Goal: Find specific page/section: Find specific page/section

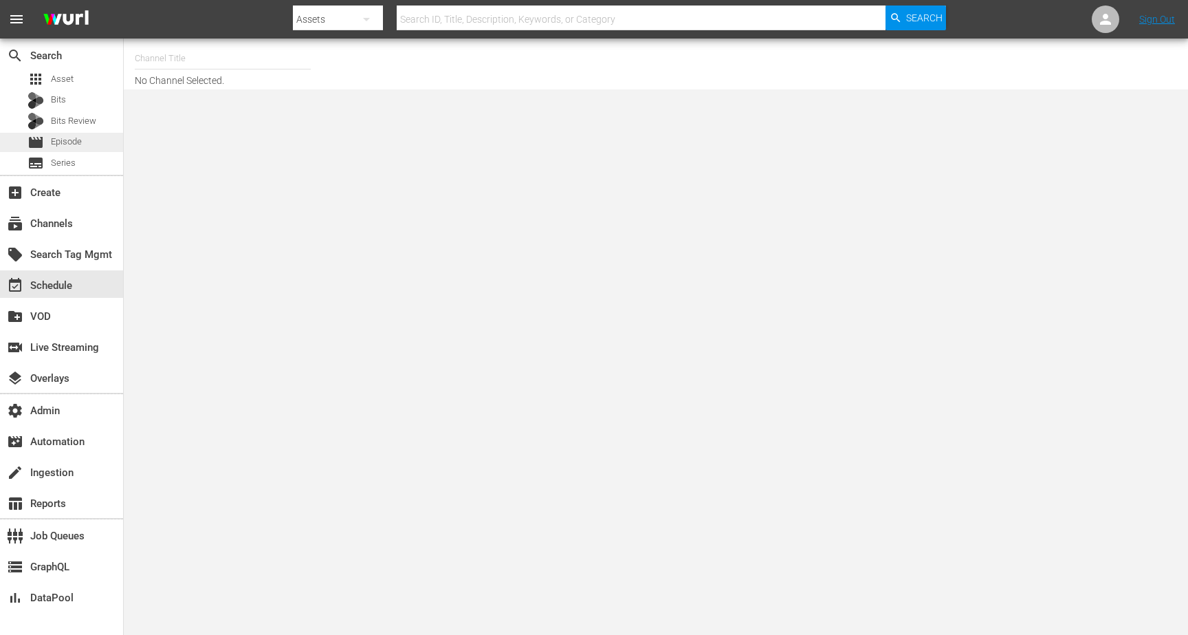
click at [72, 135] on span "Episode" at bounding box center [66, 142] width 31 height 14
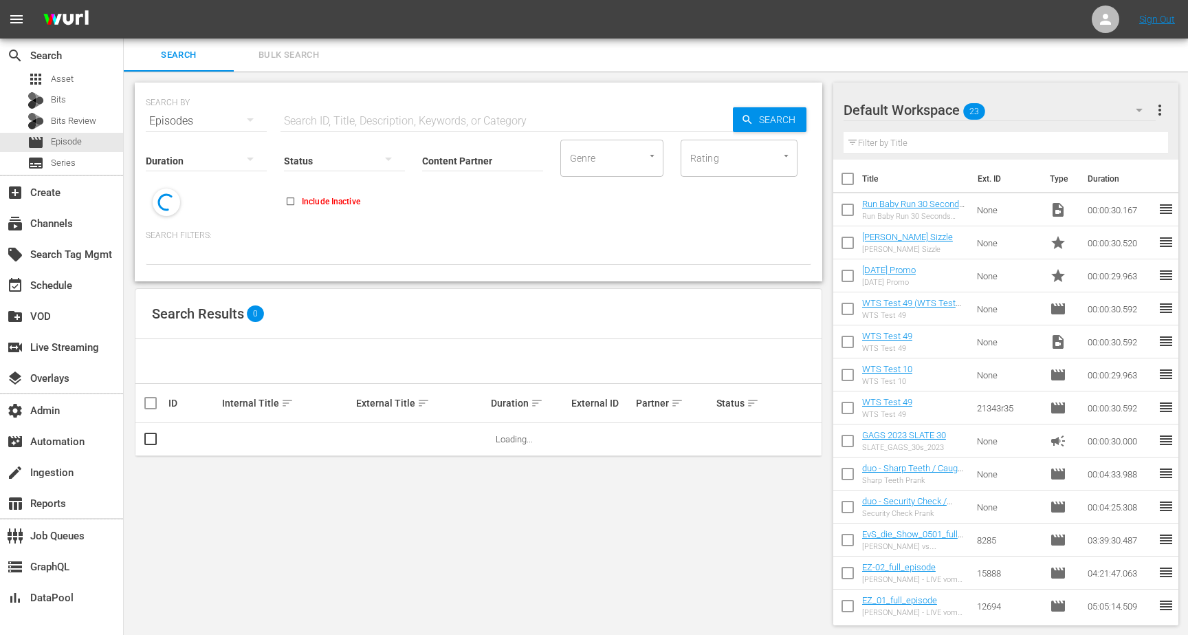
click at [76, 69] on div "search Search apps Asset Bits Bits Review movie Episode subtitles Series" at bounding box center [61, 107] width 123 height 136
click at [76, 72] on div "apps Asset" at bounding box center [61, 78] width 123 height 19
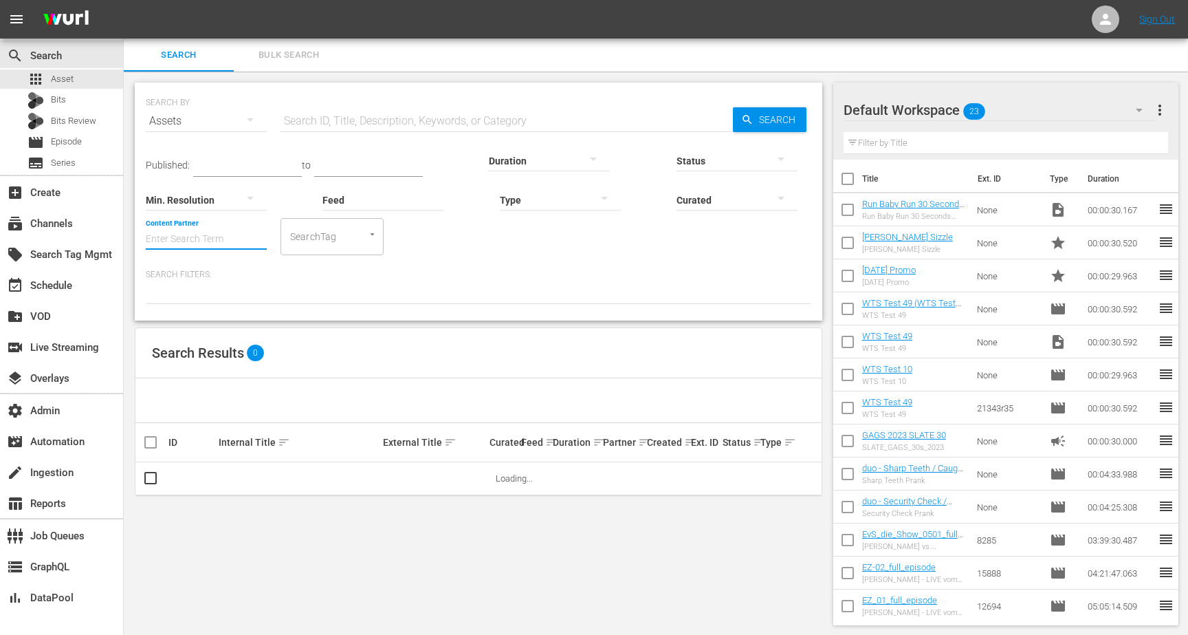
click at [190, 232] on input "Content Partner" at bounding box center [206, 240] width 121 height 50
click at [188, 273] on div "NEW ID Co. (184)" at bounding box center [257, 277] width 201 height 33
type input "NEW ID Co. (184)"
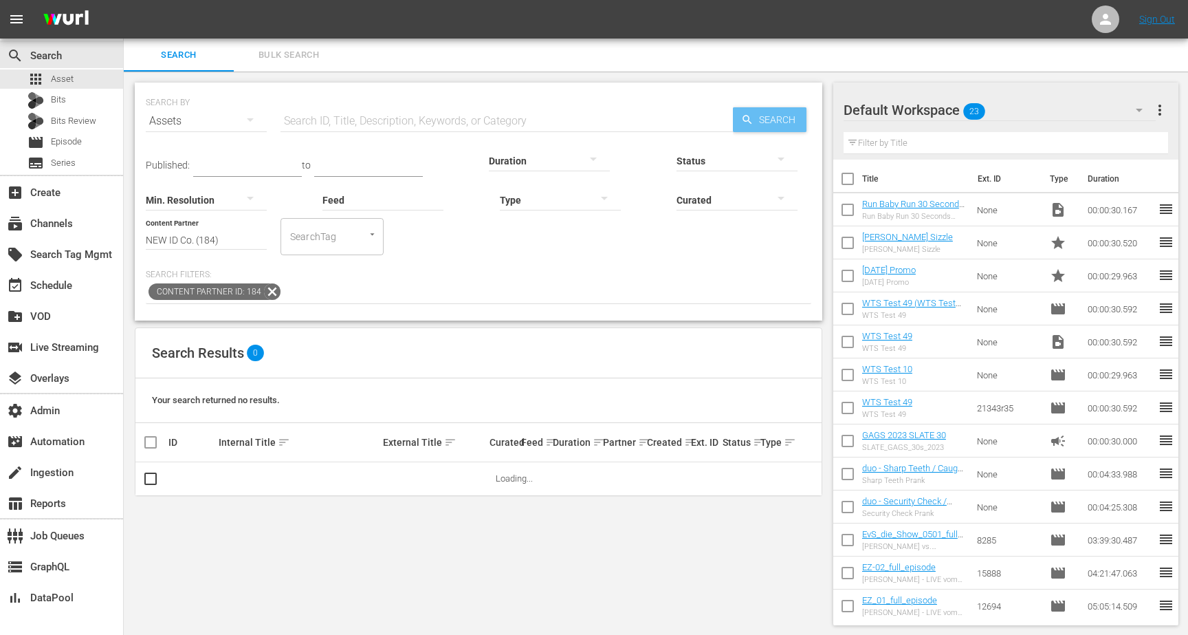
click at [760, 121] on span "Search" at bounding box center [780, 119] width 53 height 25
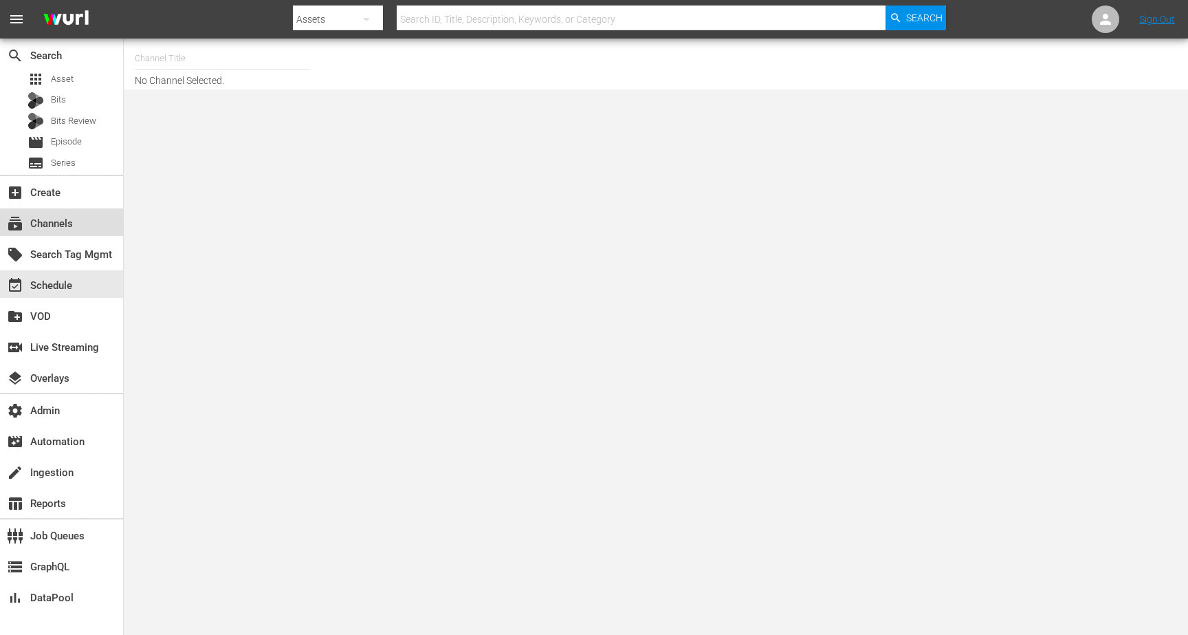
click at [82, 214] on div "subscriptions Channels" at bounding box center [61, 222] width 123 height 28
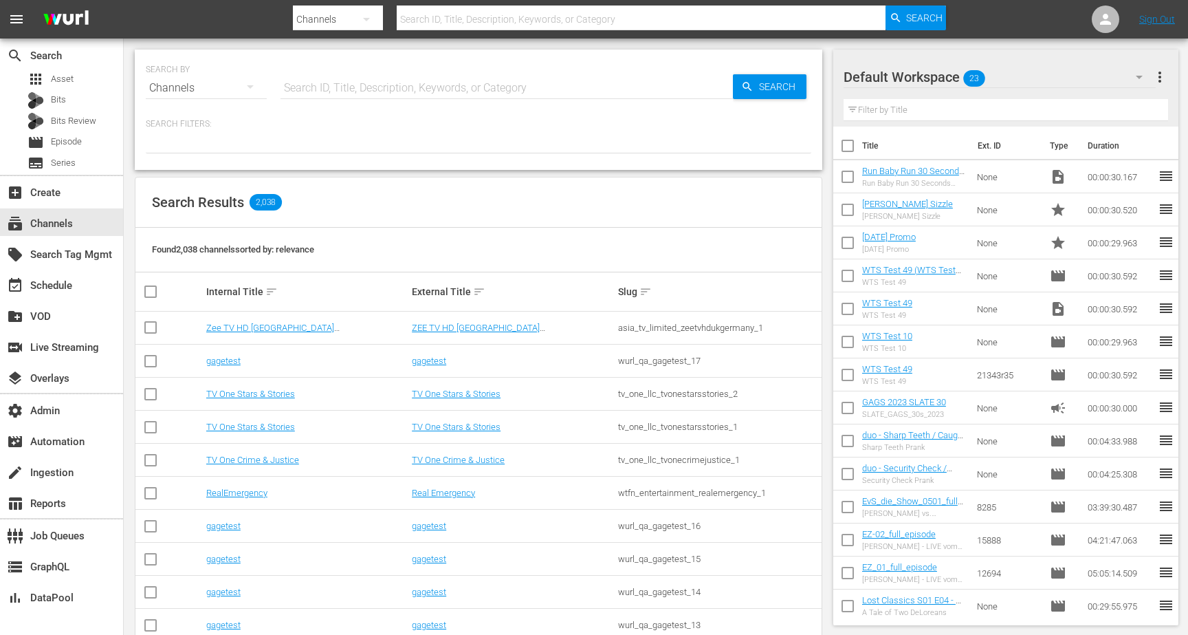
click at [404, 76] on input "text" at bounding box center [507, 88] width 452 height 33
type input "ondemandchina"
